Goal: Task Accomplishment & Management: Manage account settings

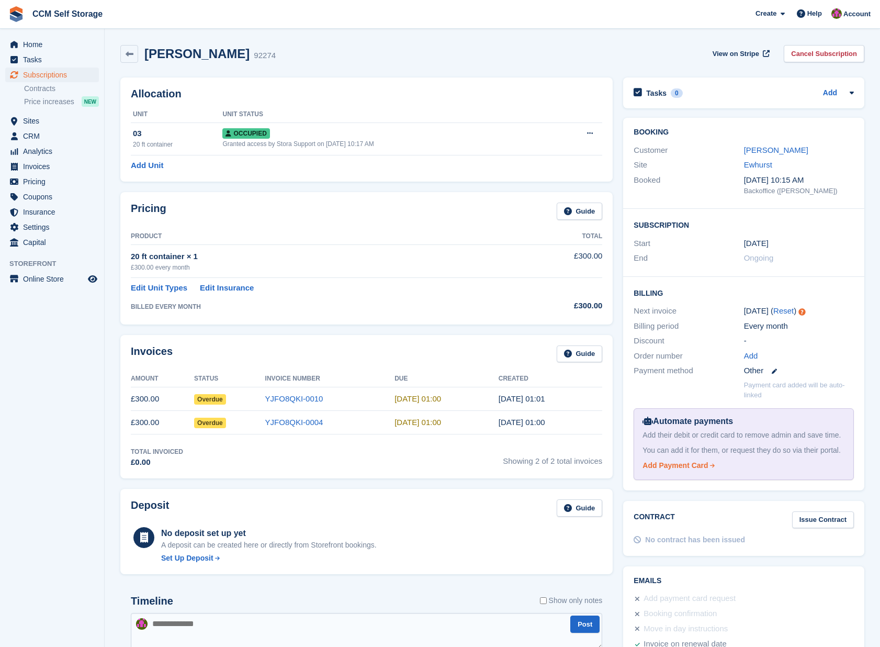
click at [680, 471] on div "Add Payment Card" at bounding box center [674, 465] width 65 height 11
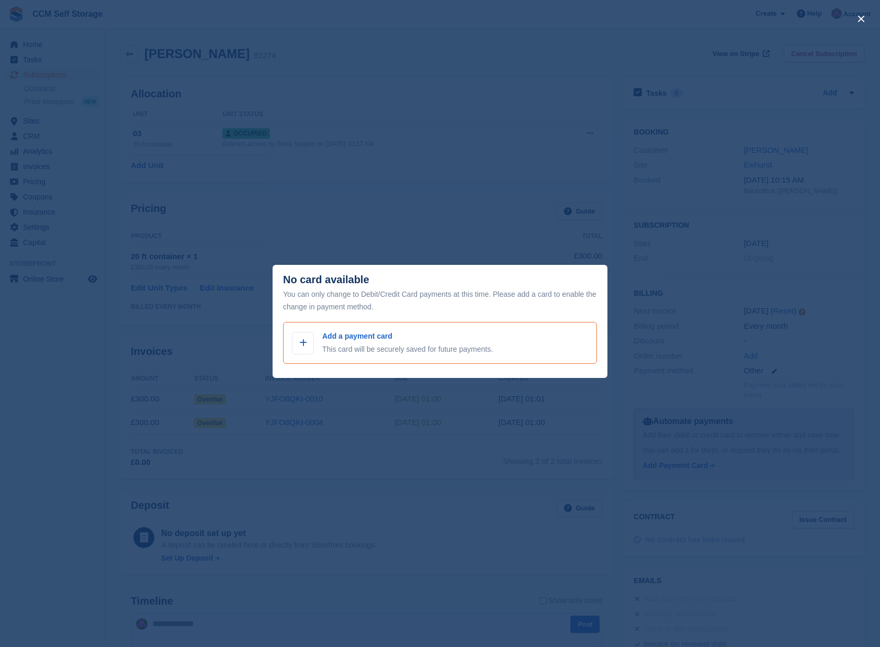
click at [349, 337] on p "Add a payment card" at bounding box center [407, 336] width 171 height 11
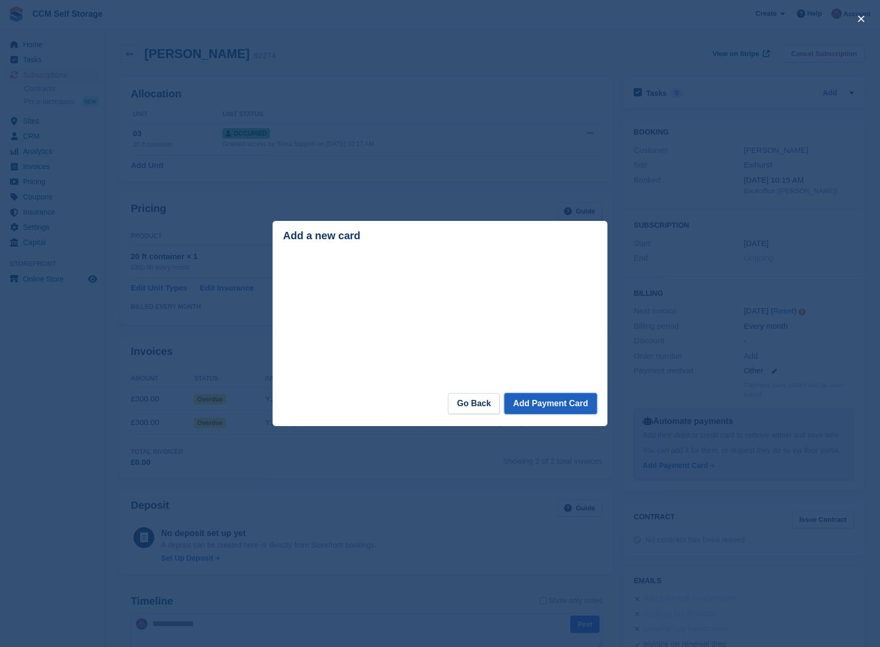
click at [547, 404] on button "Add Payment Card" at bounding box center [550, 403] width 93 height 21
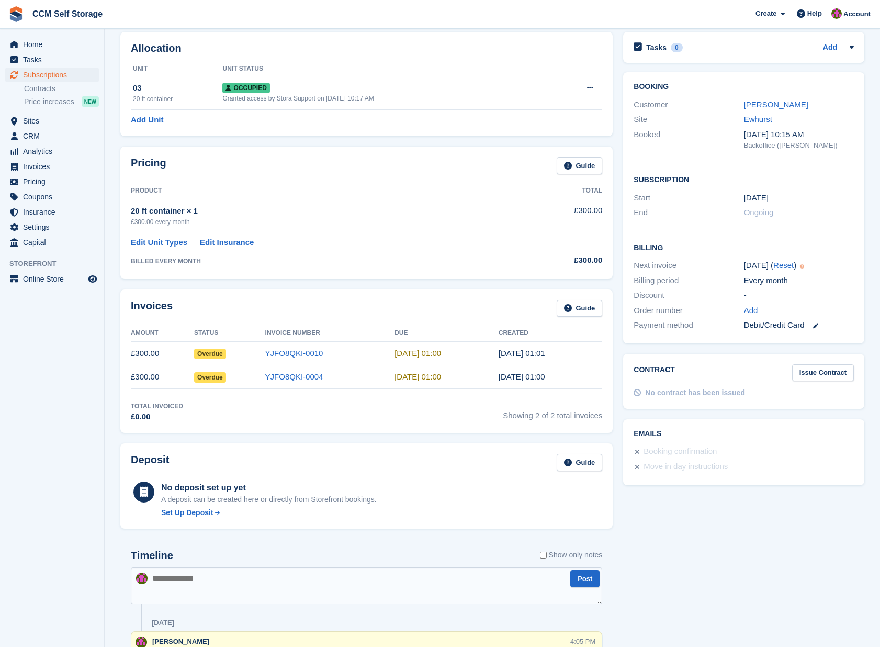
scroll to position [42, 0]
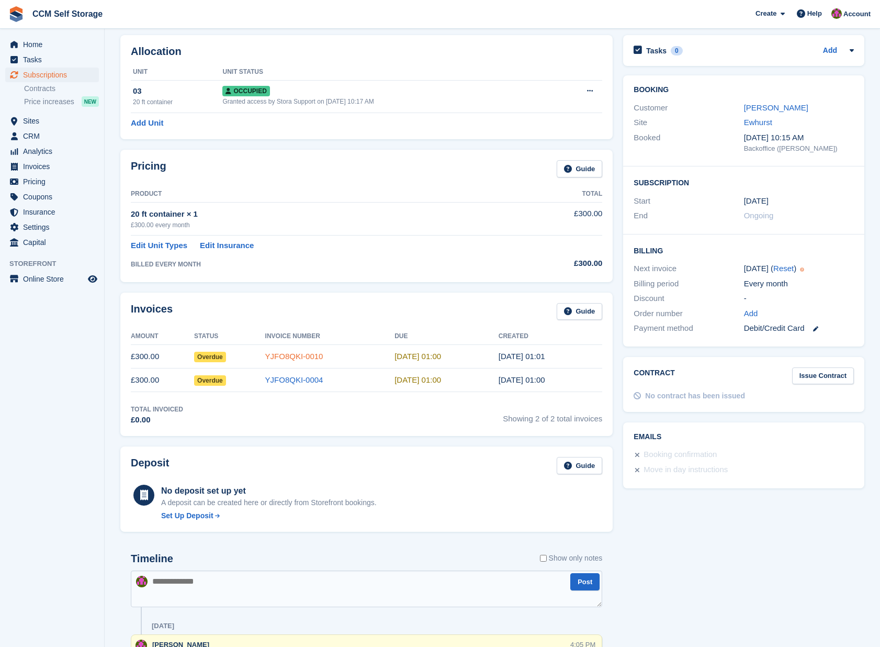
click at [313, 356] on link "YJFO8QKI-0010" at bounding box center [294, 356] width 58 height 9
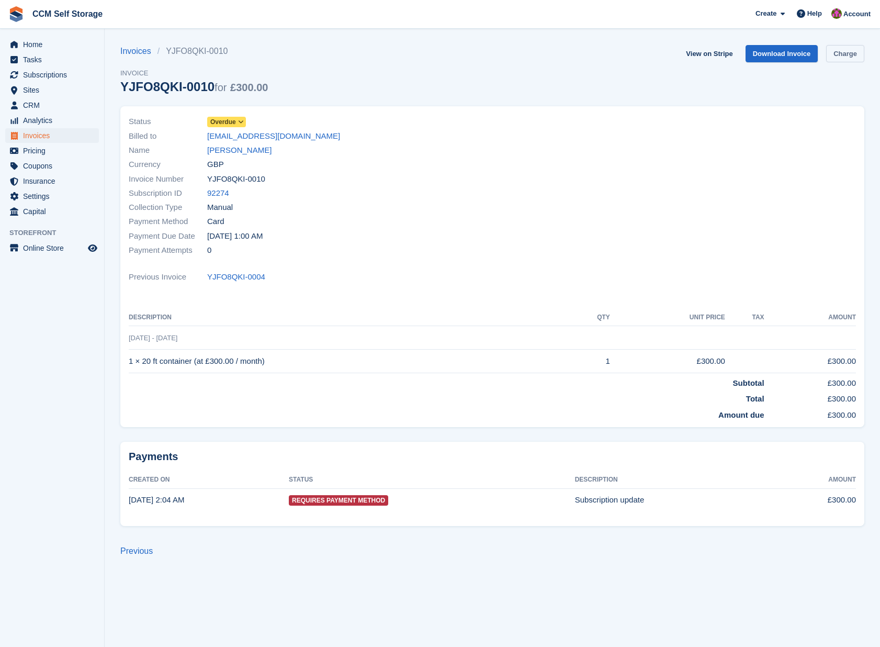
click at [846, 52] on link "Charge" at bounding box center [845, 53] width 38 height 17
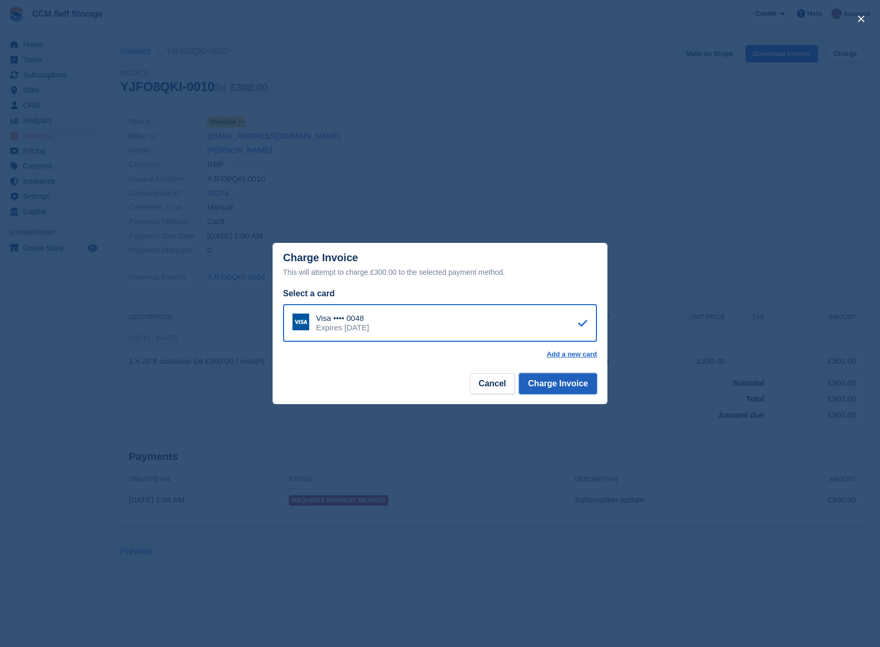
click at [571, 383] on button "Charge Invoice" at bounding box center [558, 383] width 78 height 21
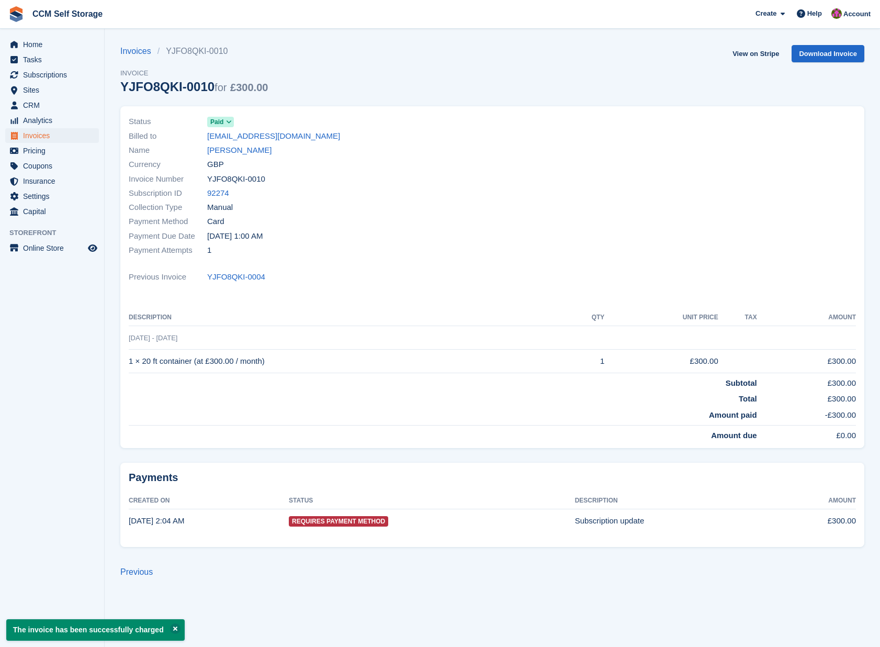
scroll to position [42, 0]
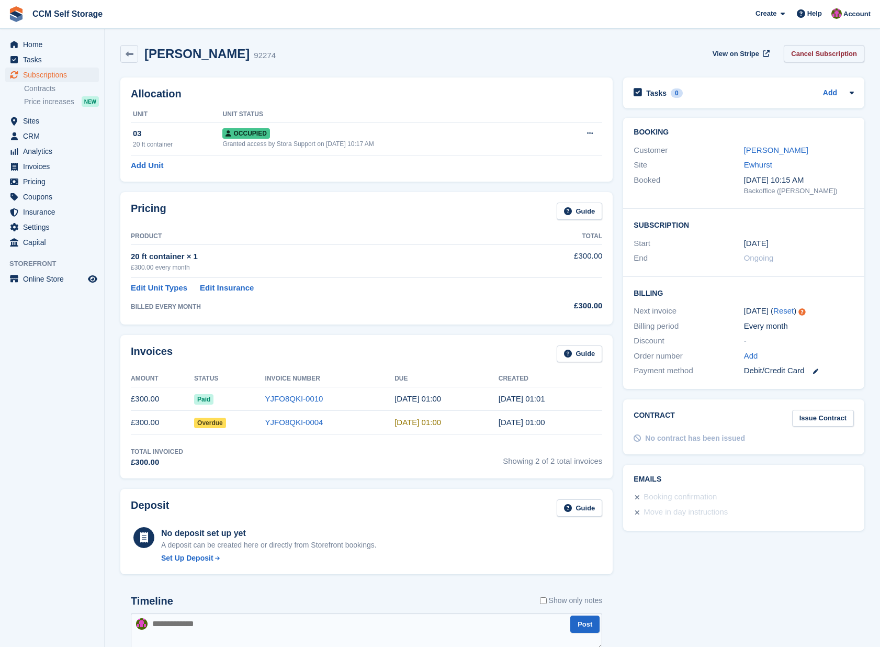
click at [826, 54] on link "Cancel Subscription" at bounding box center [824, 53] width 81 height 17
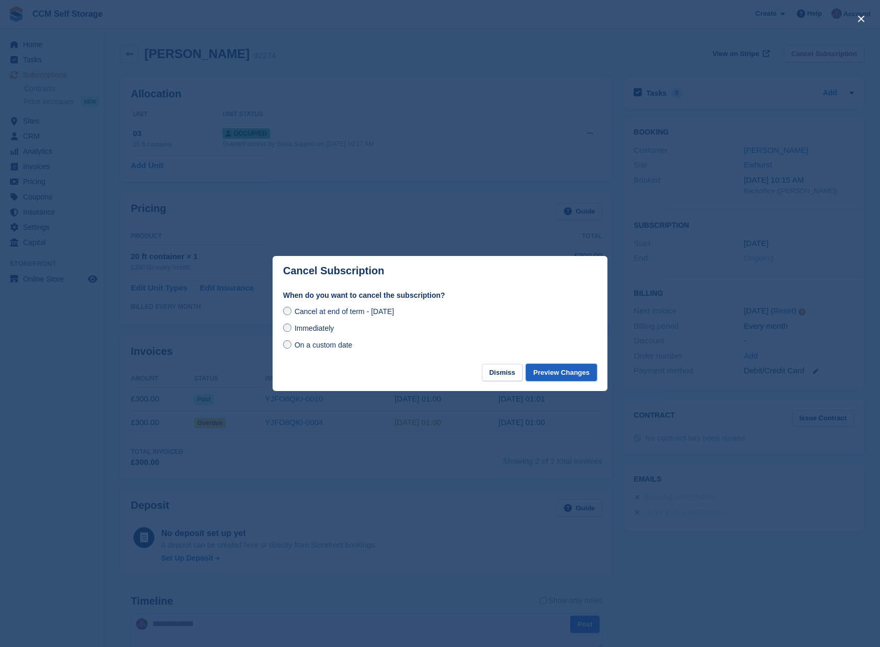
click at [556, 375] on button "Preview Changes" at bounding box center [561, 372] width 71 height 17
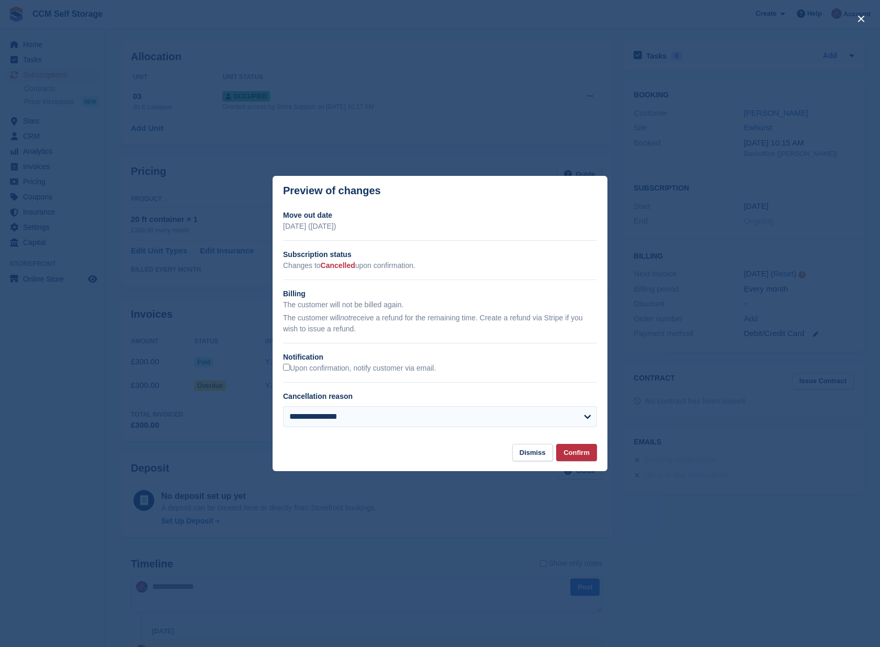
scroll to position [41, 0]
click at [447, 414] on select "**********" at bounding box center [440, 416] width 314 height 21
select select "**********"
click at [283, 406] on select "**********" at bounding box center [440, 416] width 314 height 21
click at [578, 454] on button "Confirm" at bounding box center [576, 452] width 41 height 17
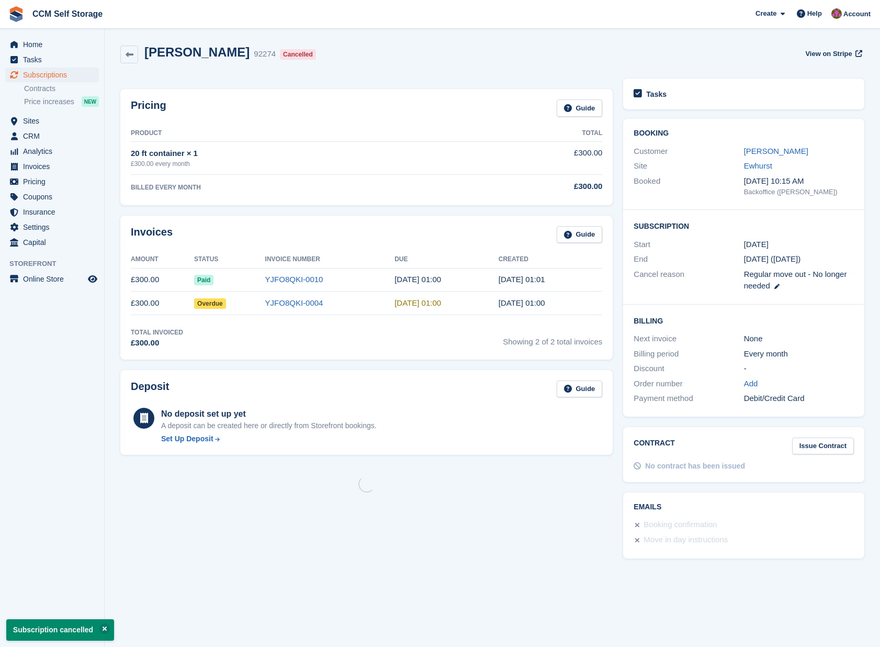
scroll to position [0, 0]
